Goal: Information Seeking & Learning: Learn about a topic

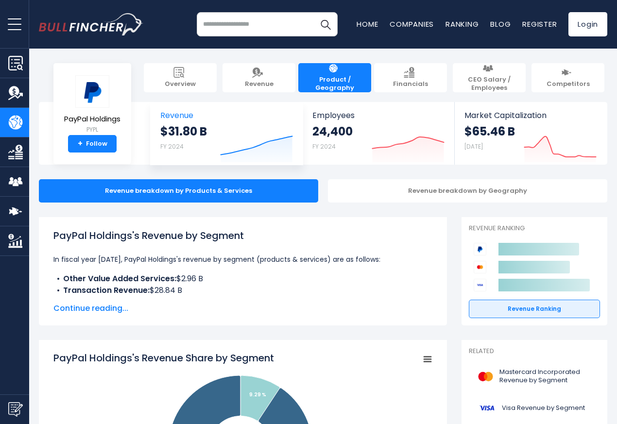
click at [178, 151] on div "$31.80 B FY 2024" at bounding box center [183, 139] width 47 height 31
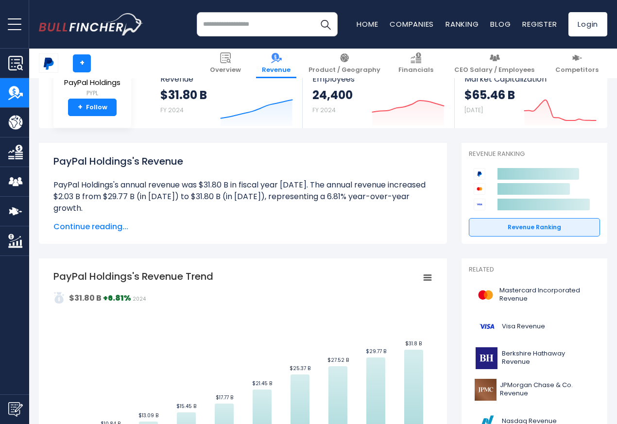
scroll to position [350, 0]
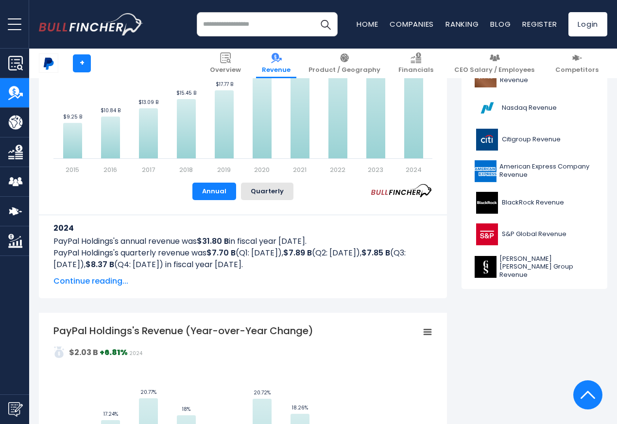
click at [93, 282] on span "Continue reading..." at bounding box center [242, 281] width 379 height 12
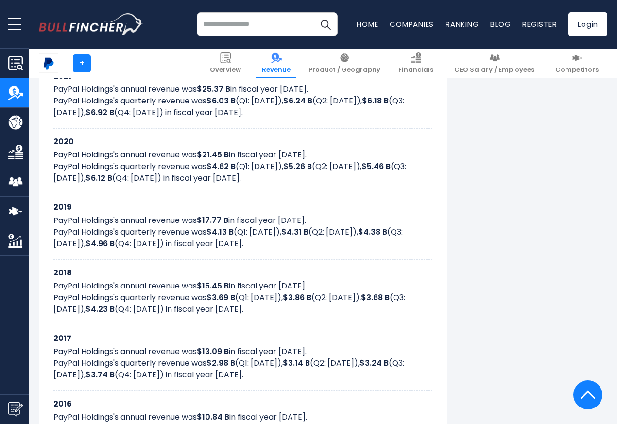
scroll to position [699, 0]
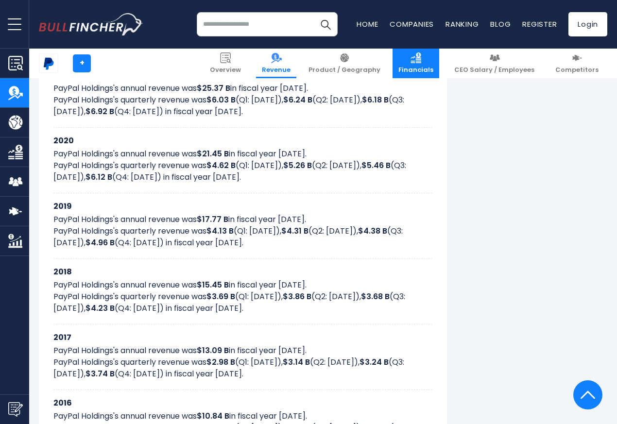
click at [418, 60] on link "Financials" at bounding box center [415, 64] width 47 height 30
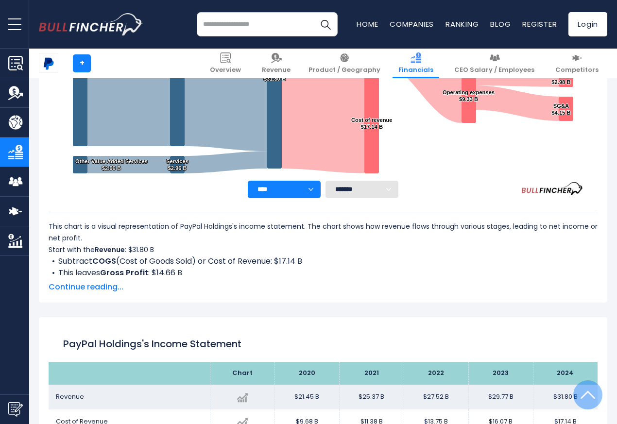
scroll to position [350, 0]
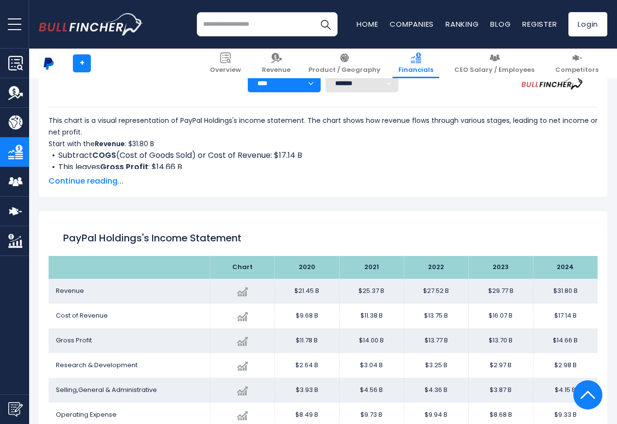
scroll to position [525, 0]
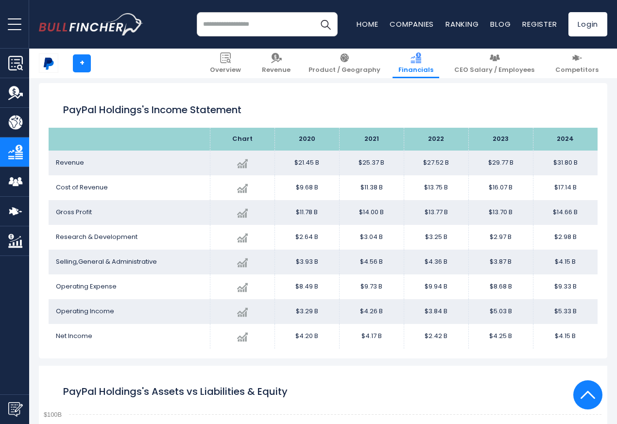
click at [12, 130] on link "Product / Geography" at bounding box center [14, 122] width 29 height 29
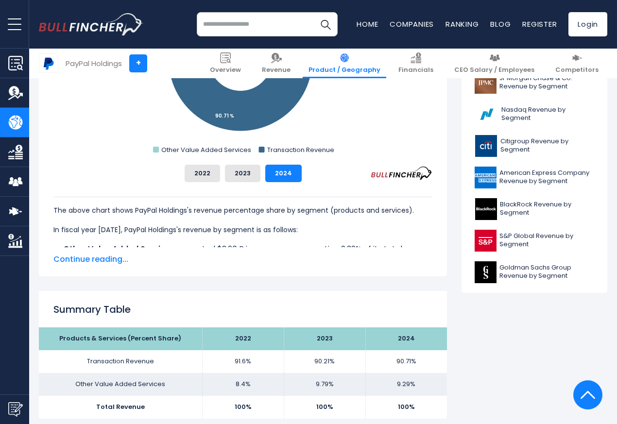
scroll to position [583, 0]
